Goal: Find specific page/section: Find specific page/section

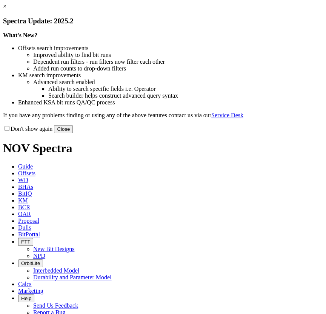
click at [6, 9] on link "×" at bounding box center [4, 6] width 3 height 6
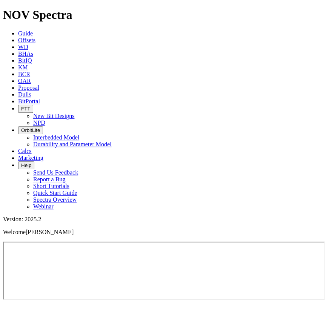
click at [30, 106] on span "FTT" at bounding box center [25, 109] width 9 height 6
click at [74, 113] on link "New Bit Designs" at bounding box center [53, 116] width 41 height 6
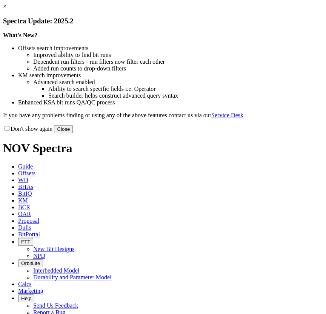
click at [6, 9] on link "×" at bounding box center [4, 6] width 3 height 6
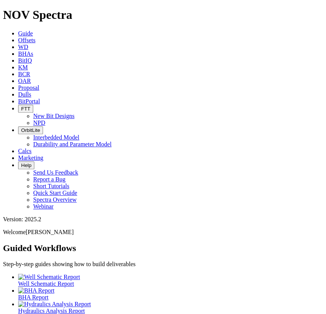
click at [30, 106] on span "FTT" at bounding box center [25, 109] width 9 height 6
click at [74, 113] on link "New Bit Designs" at bounding box center [53, 116] width 41 height 6
